Goal: Information Seeking & Learning: Learn about a topic

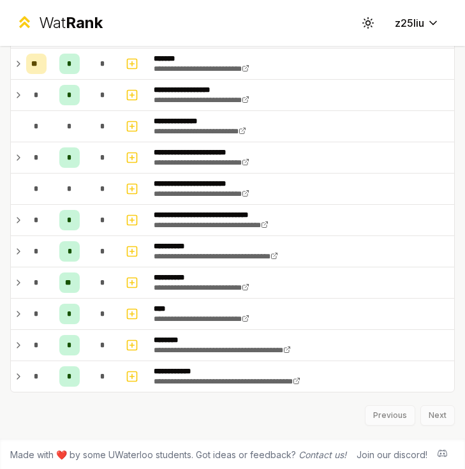
scroll to position [854, 0]
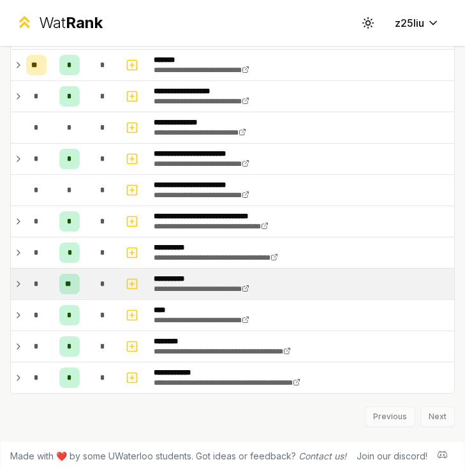
click at [29, 282] on div "*" at bounding box center [36, 284] width 20 height 20
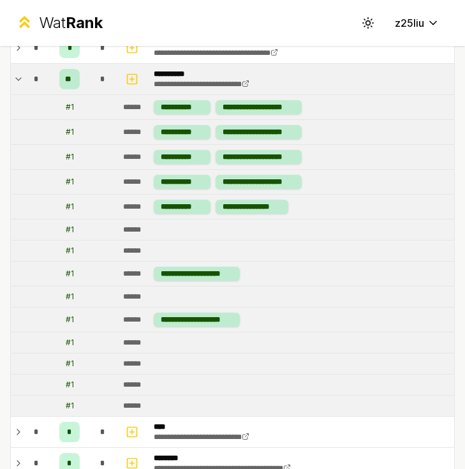
scroll to position [1030, 0]
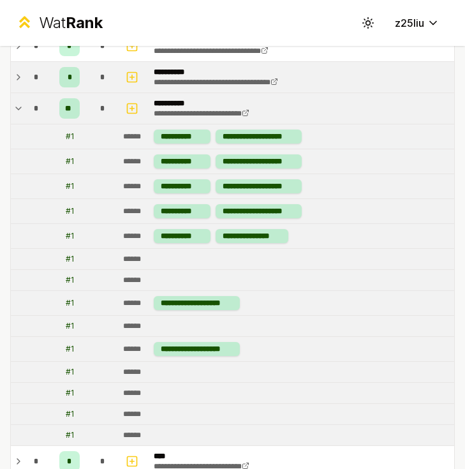
click at [26, 81] on div "*" at bounding box center [36, 77] width 20 height 20
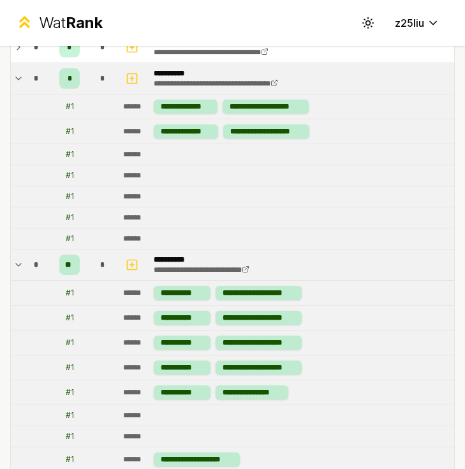
scroll to position [1000, 0]
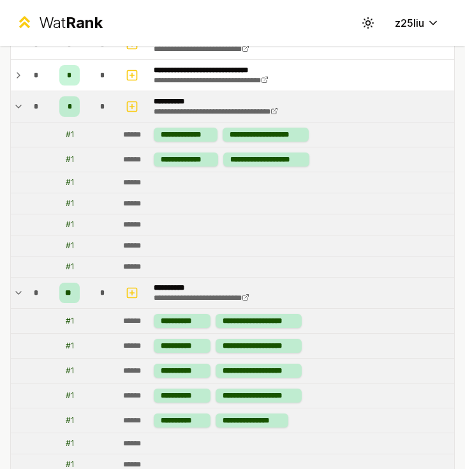
click at [13, 107] on icon at bounding box center [18, 106] width 10 height 15
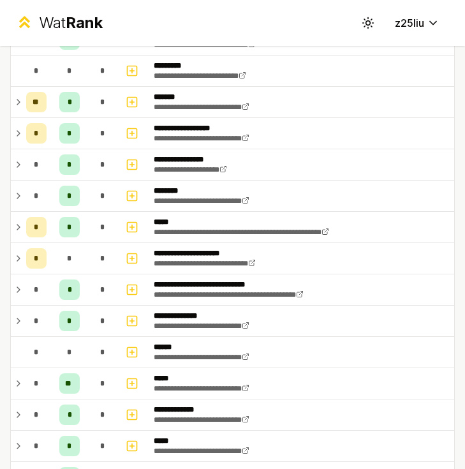
scroll to position [116, 0]
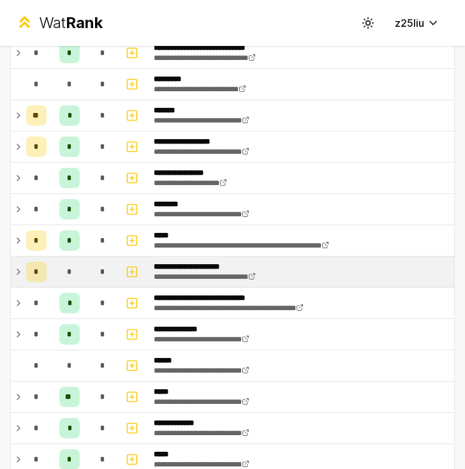
click at [15, 267] on icon at bounding box center [18, 271] width 10 height 15
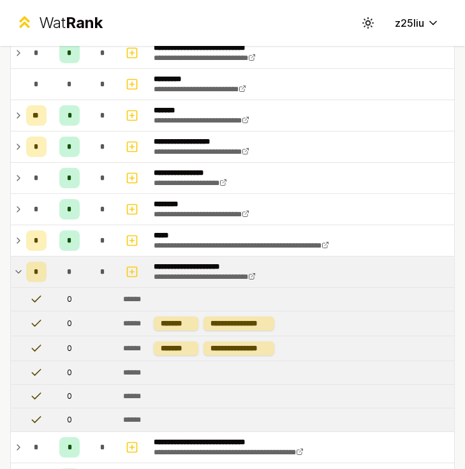
click at [23, 267] on td "*" at bounding box center [36, 272] width 31 height 31
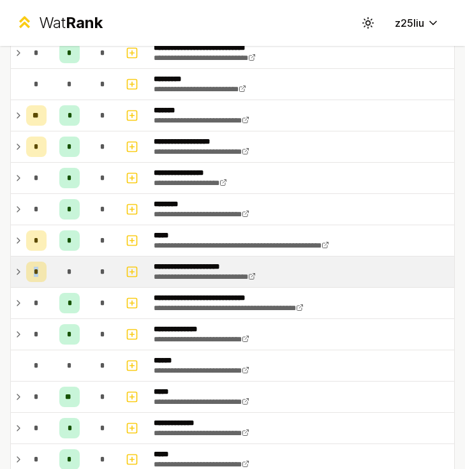
click at [23, 267] on td "*" at bounding box center [36, 272] width 31 height 31
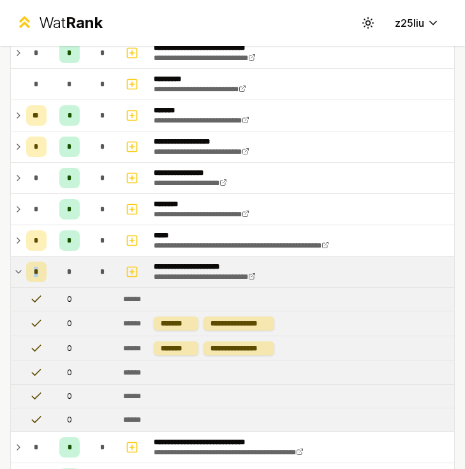
click at [23, 267] on td "*" at bounding box center [36, 272] width 31 height 31
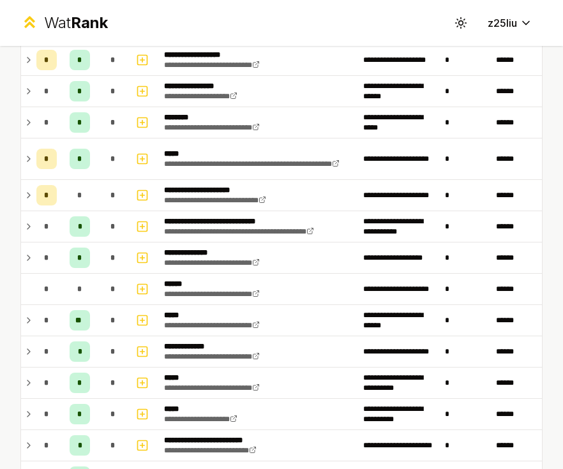
scroll to position [172, 0]
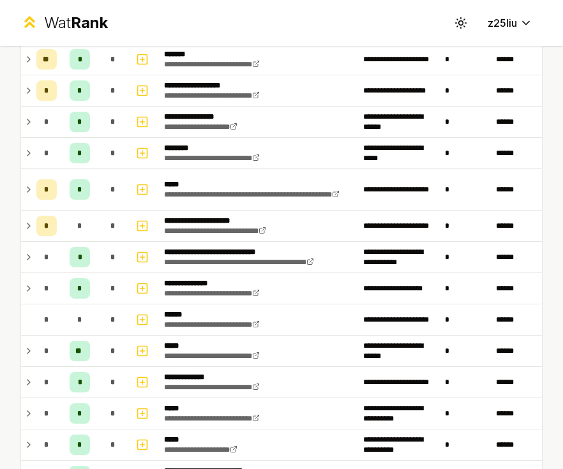
click at [266, 227] on link "**********" at bounding box center [215, 231] width 102 height 8
